Goal: Task Accomplishment & Management: Manage account settings

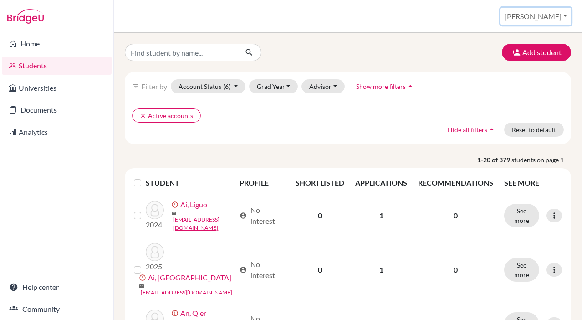
click at [554, 14] on button "[PERSON_NAME]" at bounding box center [536, 16] width 71 height 17
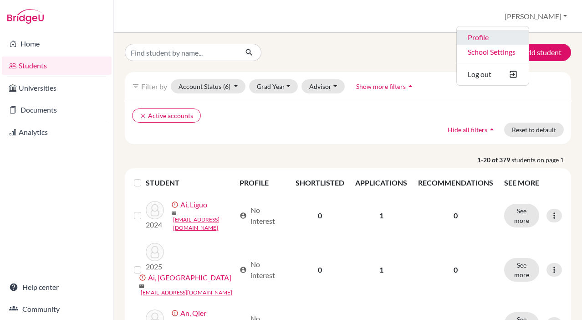
click at [529, 35] on link "Profile" at bounding box center [493, 37] width 72 height 15
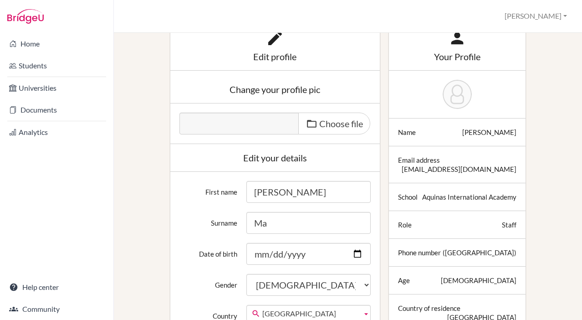
scroll to position [124, 0]
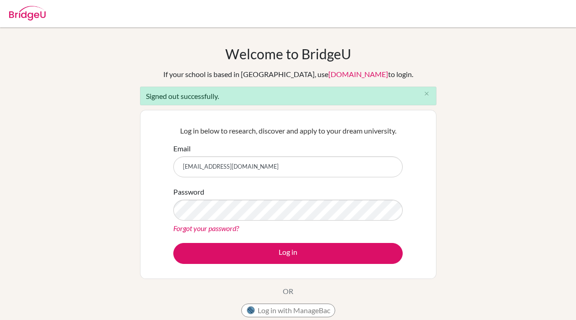
click at [250, 170] on input "[EMAIL_ADDRESS][DOMAIN_NAME]" at bounding box center [287, 166] width 229 height 21
type input "[EMAIL_ADDRESS][DOMAIN_NAME]"
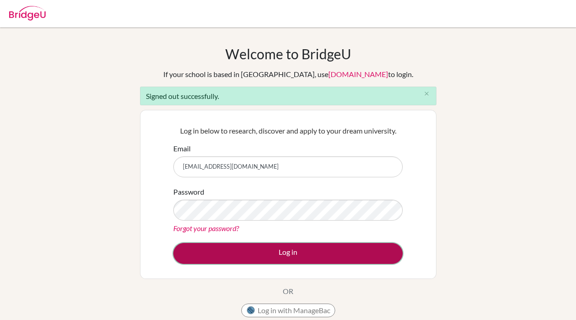
click at [274, 252] on button "Log in" at bounding box center [287, 253] width 229 height 21
